Goal: Check status: Check status

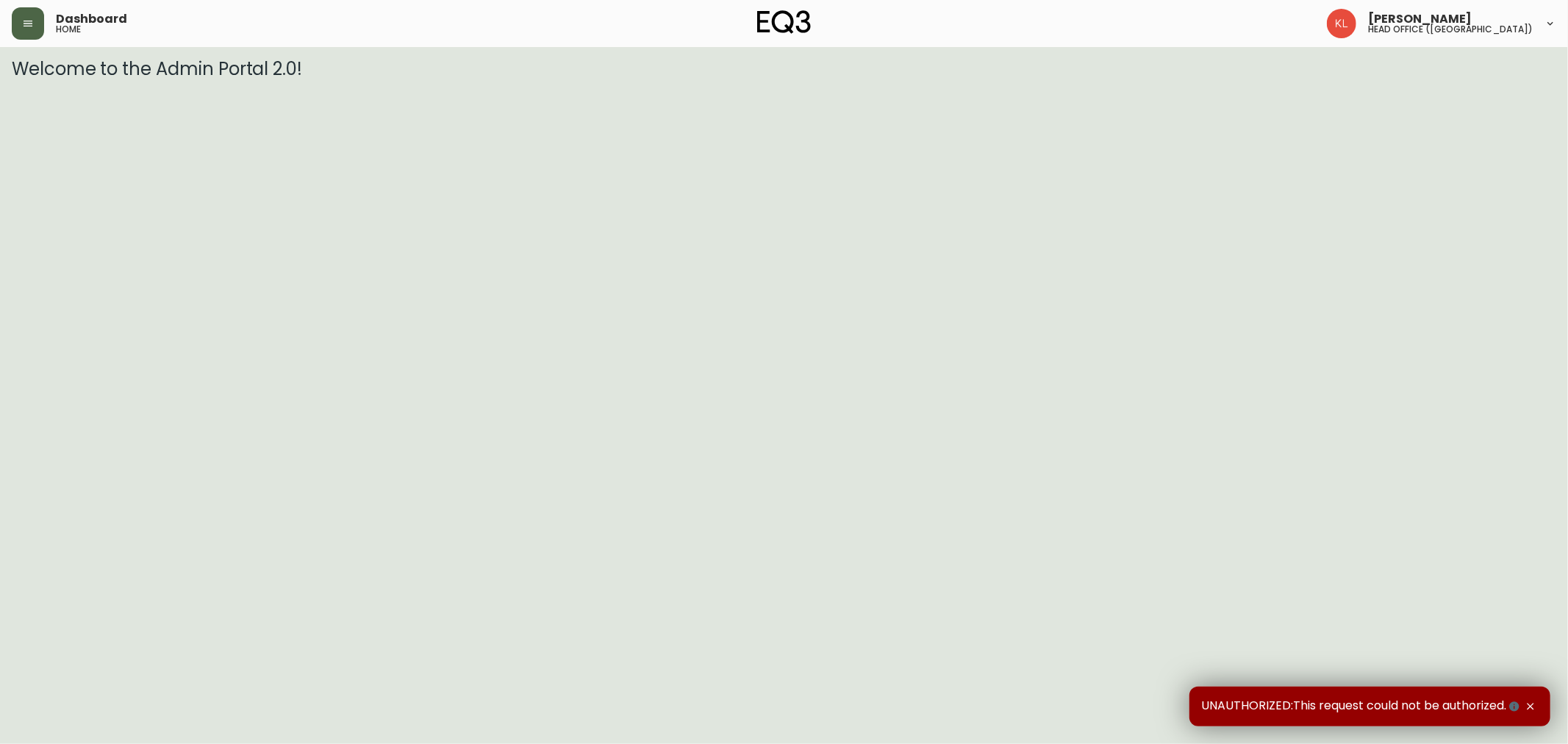
click at [30, 14] on button "button" at bounding box center [27, 24] width 32 height 32
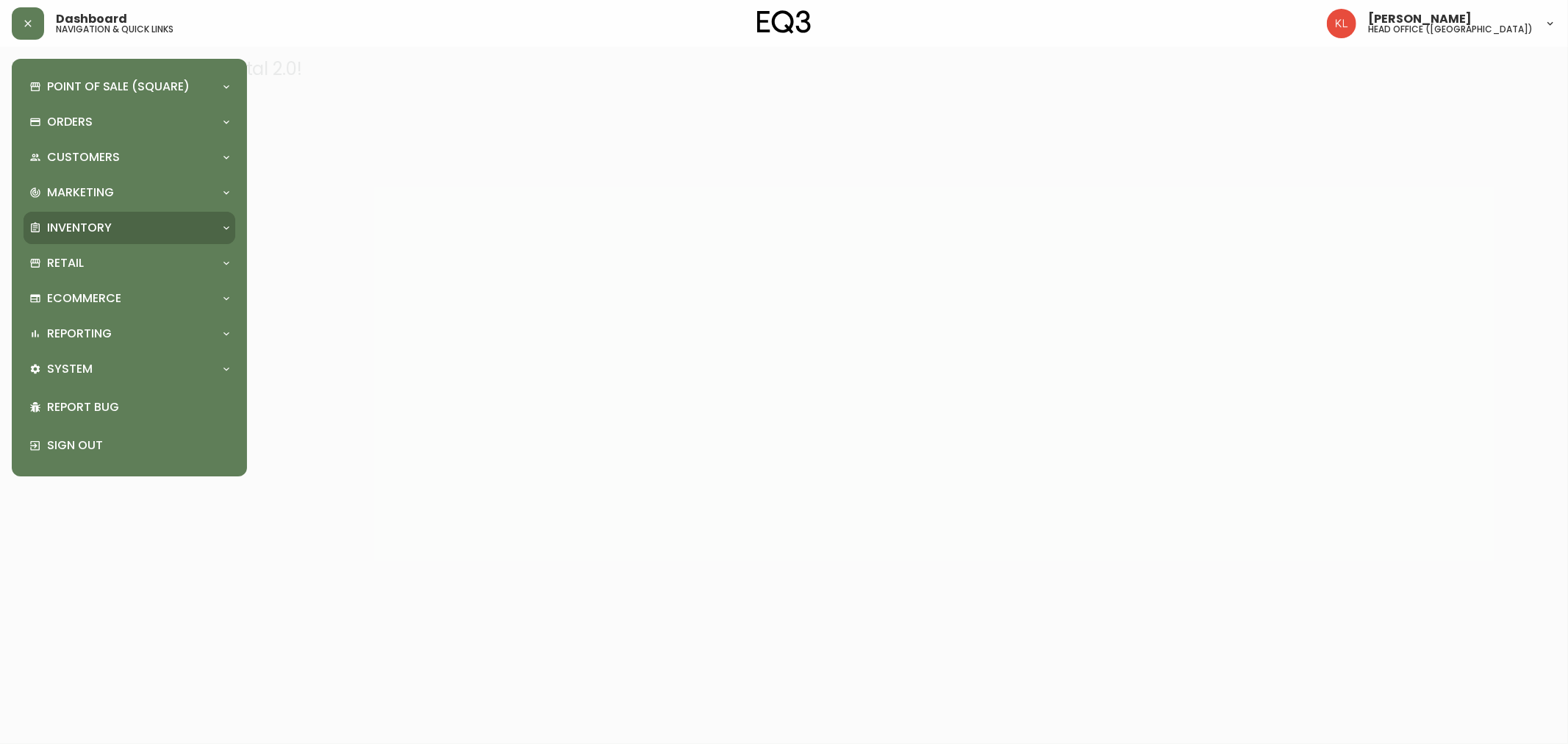
click at [98, 232] on p "Inventory" at bounding box center [79, 227] width 65 height 16
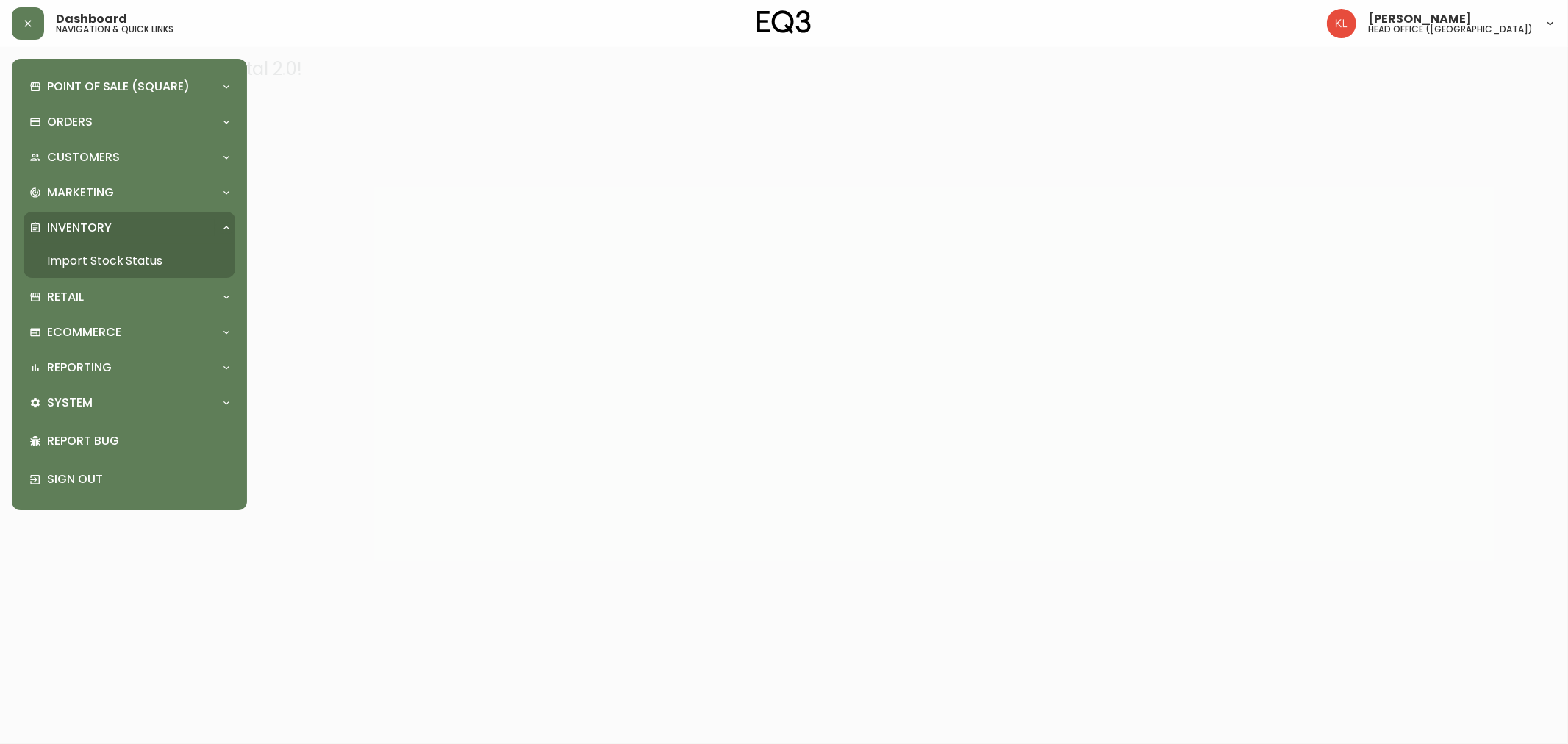
click at [166, 261] on link "Import Stock Status" at bounding box center [129, 261] width 211 height 34
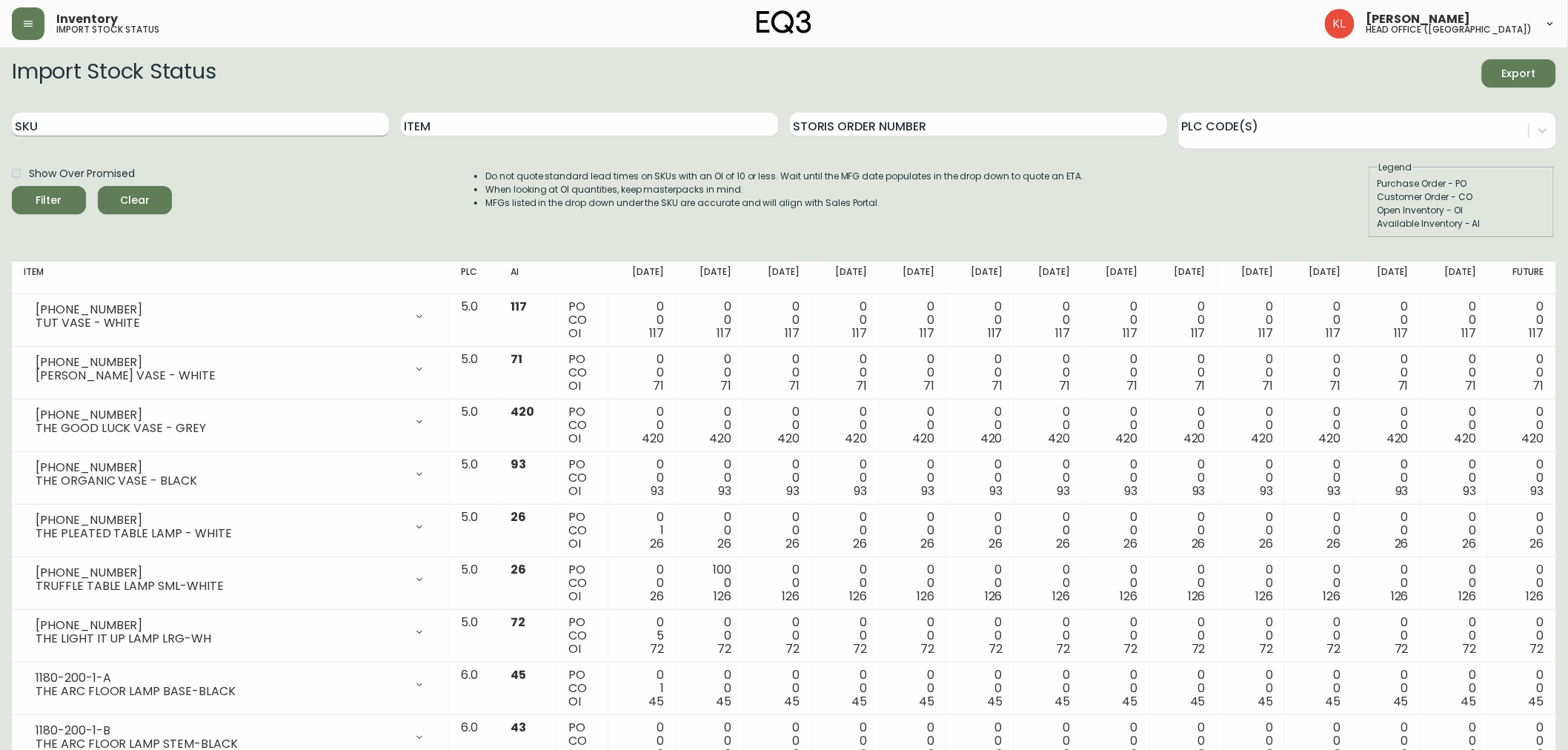
click at [55, 123] on input "SKU" at bounding box center [200, 124] width 377 height 24
paste input "[PHONE_NUMBER]"
click at [12, 186] on button "Filter" at bounding box center [48, 200] width 74 height 28
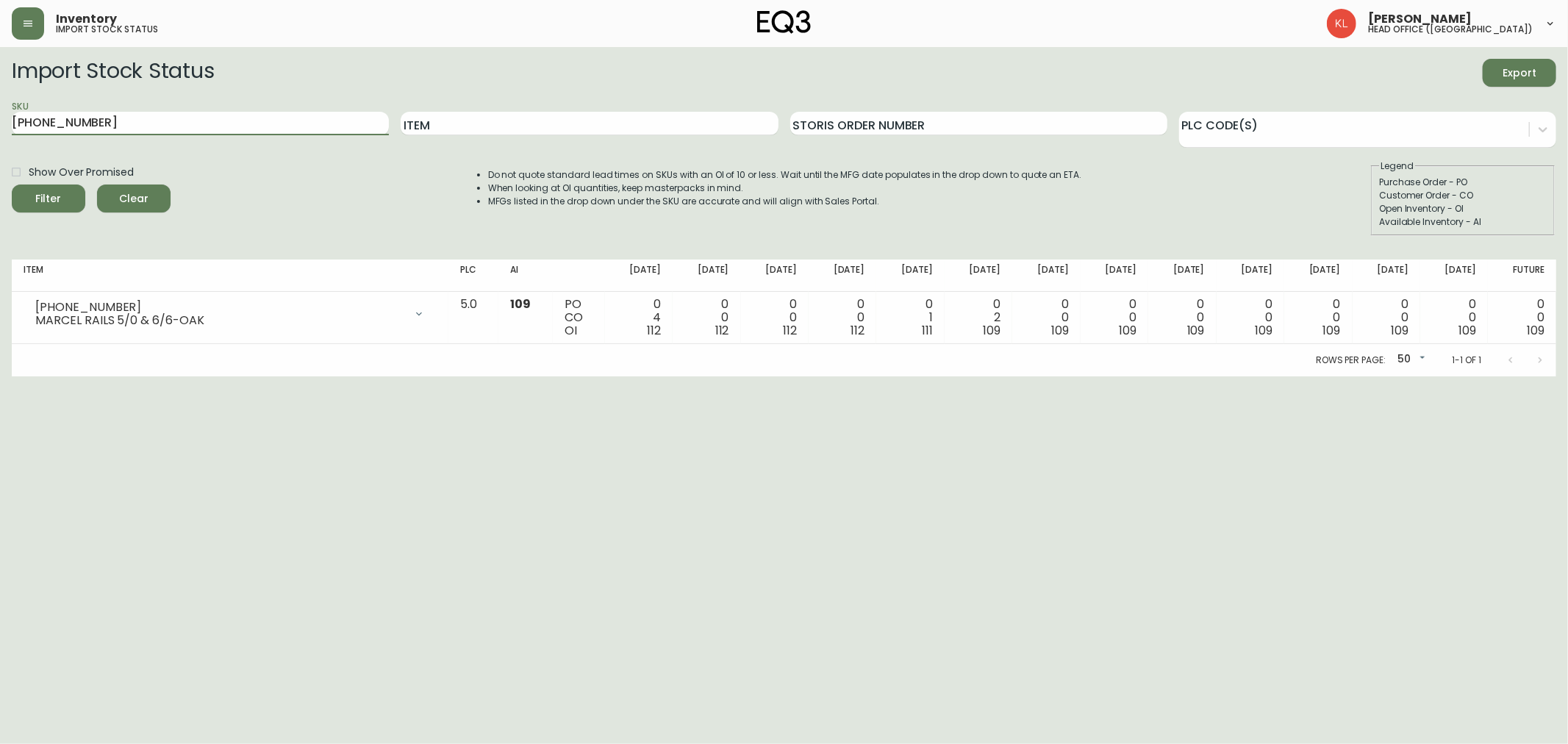
drag, startPoint x: 66, startPoint y: 121, endPoint x: -318, endPoint y: 106, distance: 384.3
click at [0, 106] on html "Inventory import stock status [PERSON_NAME] head office ([GEOGRAPHIC_DATA]) Imp…" at bounding box center [784, 188] width 1568 height 376
click at [11, 185] on button "Filter" at bounding box center [48, 198] width 73 height 28
drag, startPoint x: 118, startPoint y: 124, endPoint x: -450, endPoint y: 70, distance: 570.6
click at [0, 70] on html "Inventory import stock status [PERSON_NAME] head office ([GEOGRAPHIC_DATA]) Imp…" at bounding box center [784, 188] width 1568 height 376
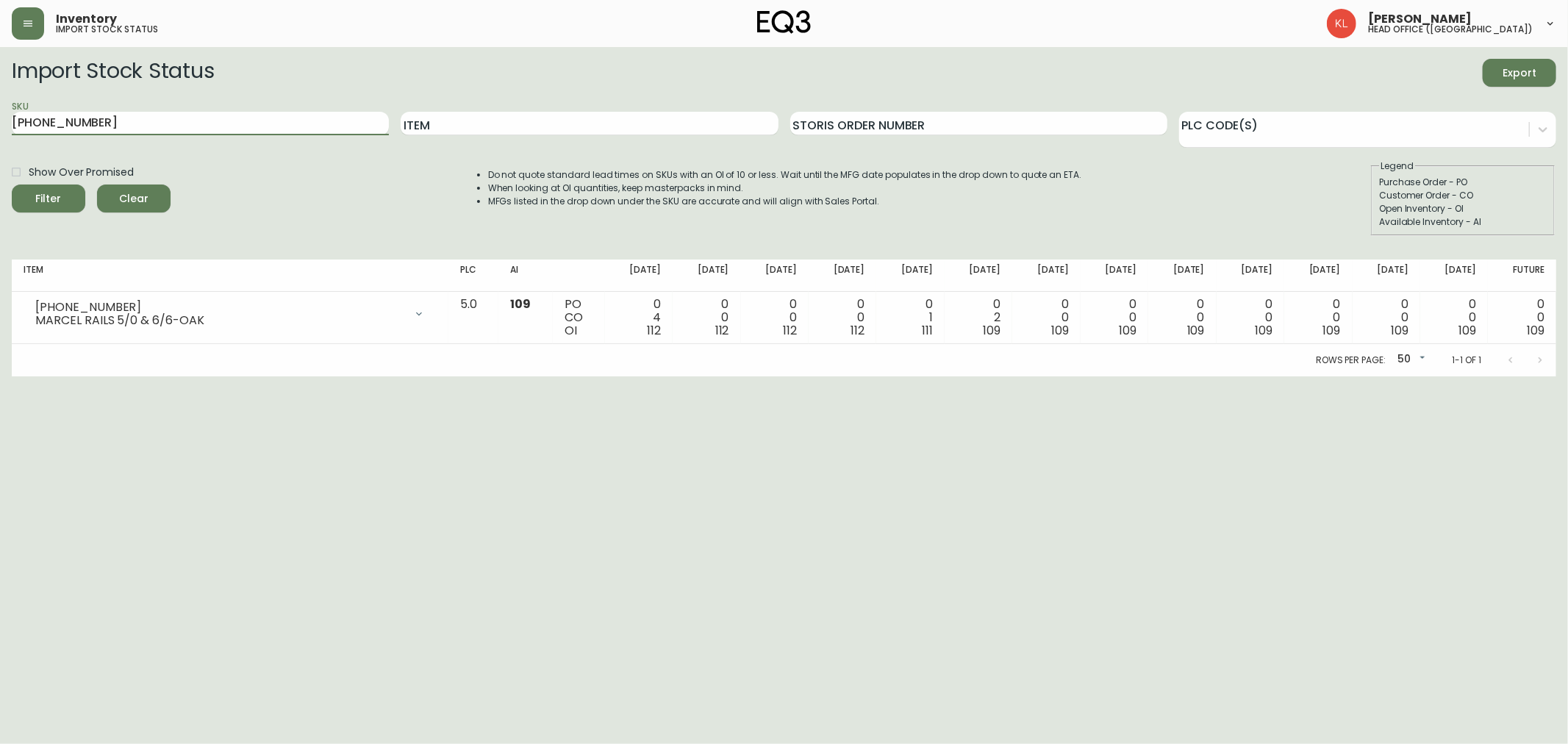
paste input "[PHONE_NUMBER]"
type input "[PHONE_NUMBER]"
click at [11, 185] on button "Filter" at bounding box center [48, 198] width 73 height 28
